Goal: Transaction & Acquisition: Download file/media

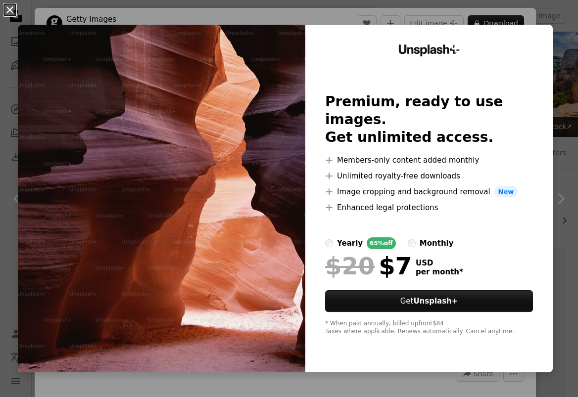
click at [7, 15] on button "An X shape" at bounding box center [10, 10] width 12 height 12
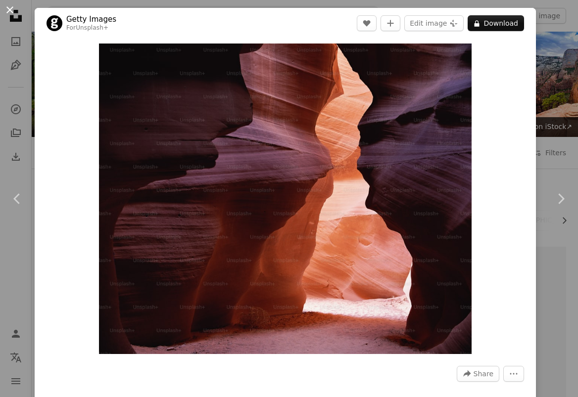
click at [15, 12] on button "An X shape" at bounding box center [10, 10] width 12 height 12
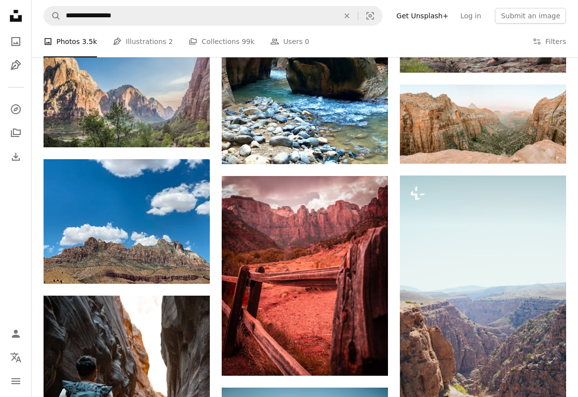
scroll to position [4566, 0]
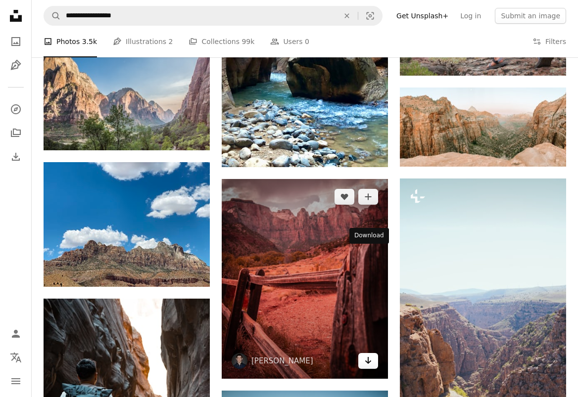
click at [366, 355] on icon "Arrow pointing down" at bounding box center [368, 361] width 8 height 12
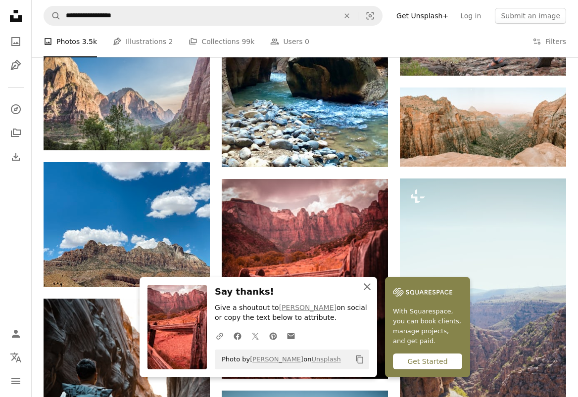
click at [373, 285] on icon "An X shape" at bounding box center [367, 287] width 12 height 12
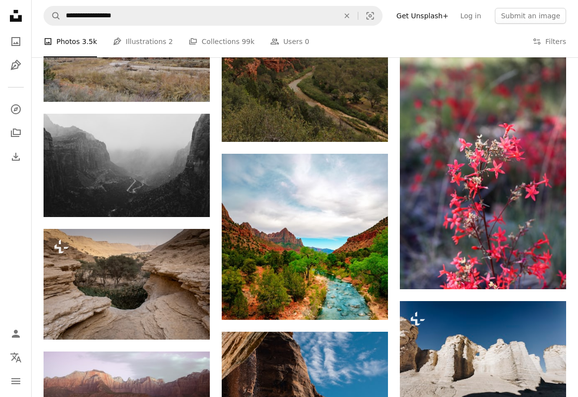
scroll to position [13162, 0]
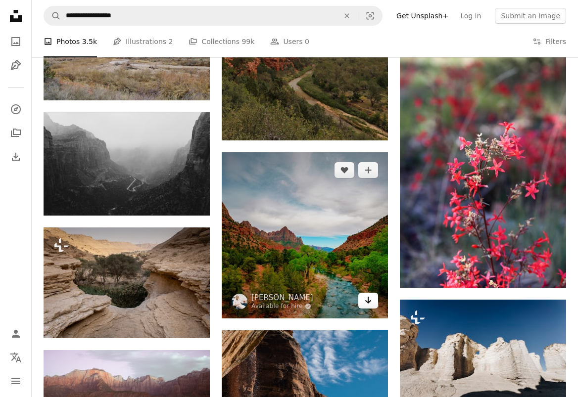
click at [375, 293] on link "Arrow pointing down" at bounding box center [368, 301] width 20 height 16
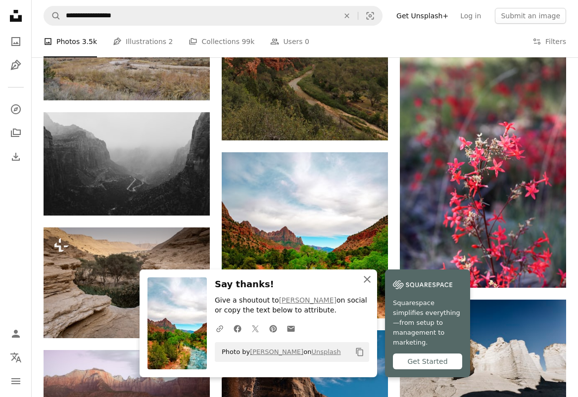
click at [371, 283] on icon "button" at bounding box center [367, 279] width 7 height 7
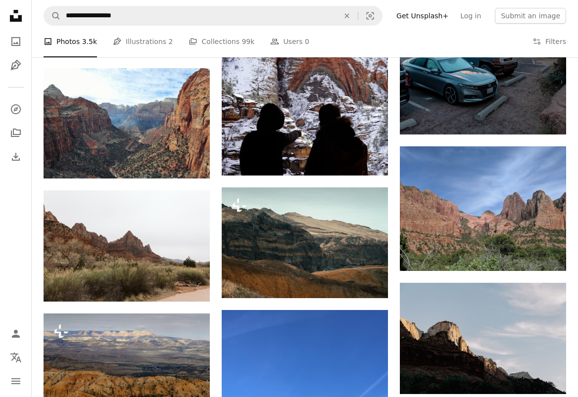
scroll to position [15653, 0]
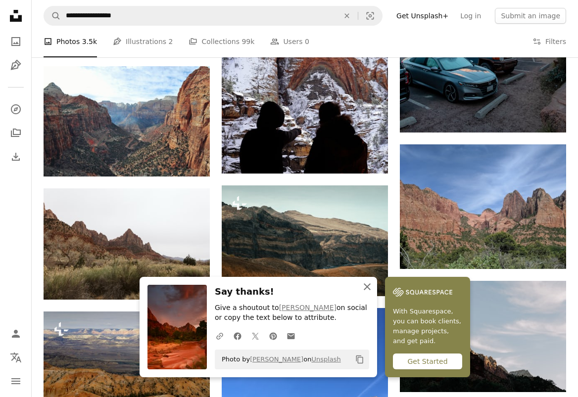
click at [373, 286] on icon "An X shape" at bounding box center [367, 287] width 12 height 12
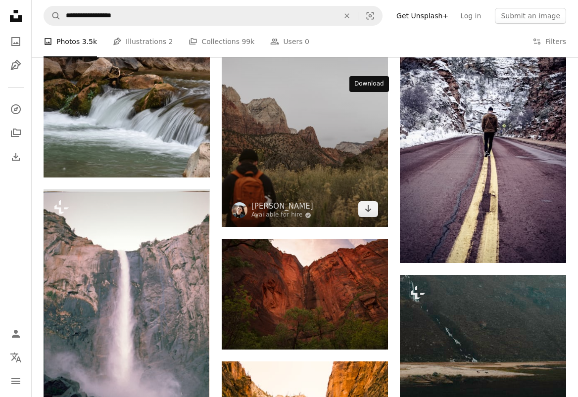
scroll to position [16630, 0]
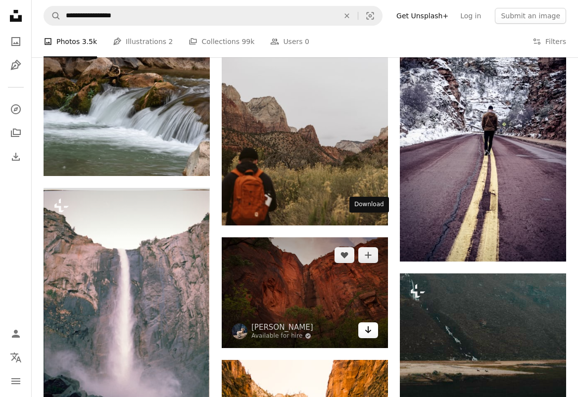
click at [370, 326] on icon "Download" at bounding box center [368, 329] width 6 height 7
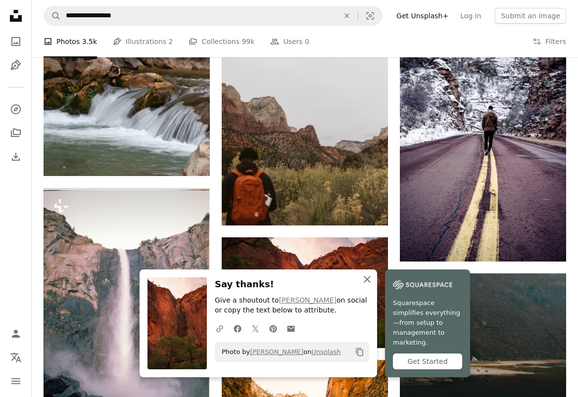
click at [373, 284] on icon "An X shape" at bounding box center [367, 280] width 12 height 12
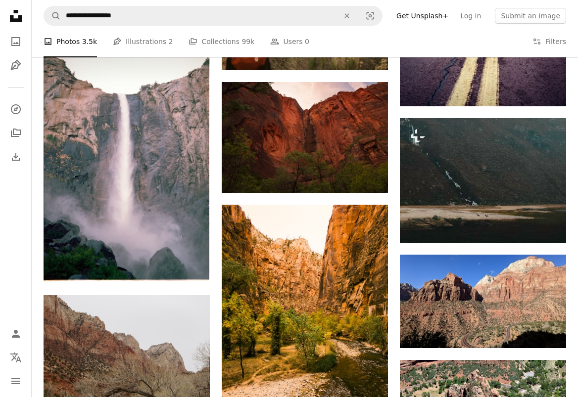
scroll to position [16783, 0]
